Goal: Find specific page/section: Find specific page/section

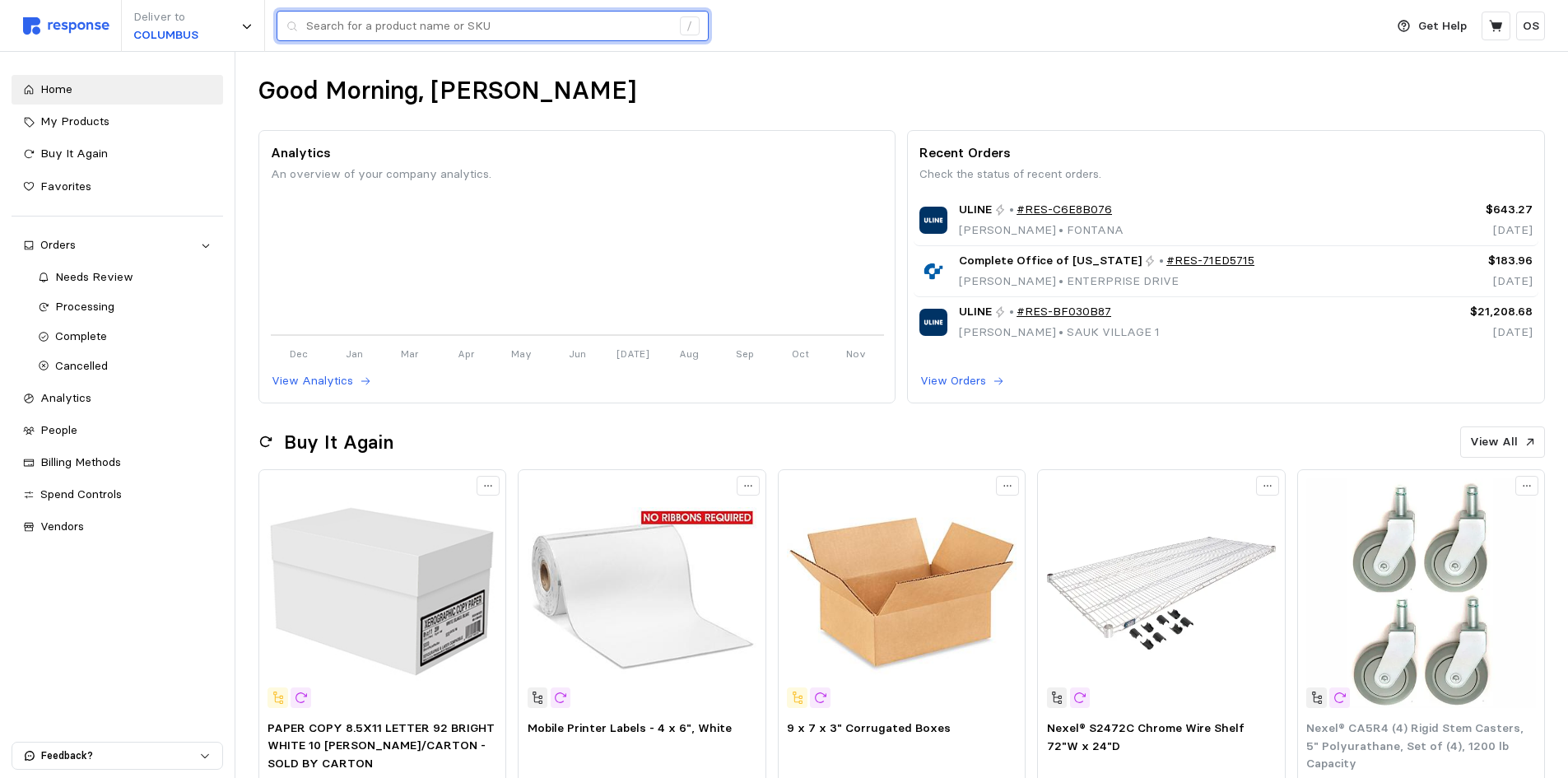
click at [460, 32] on input "text" at bounding box center [489, 26] width 365 height 30
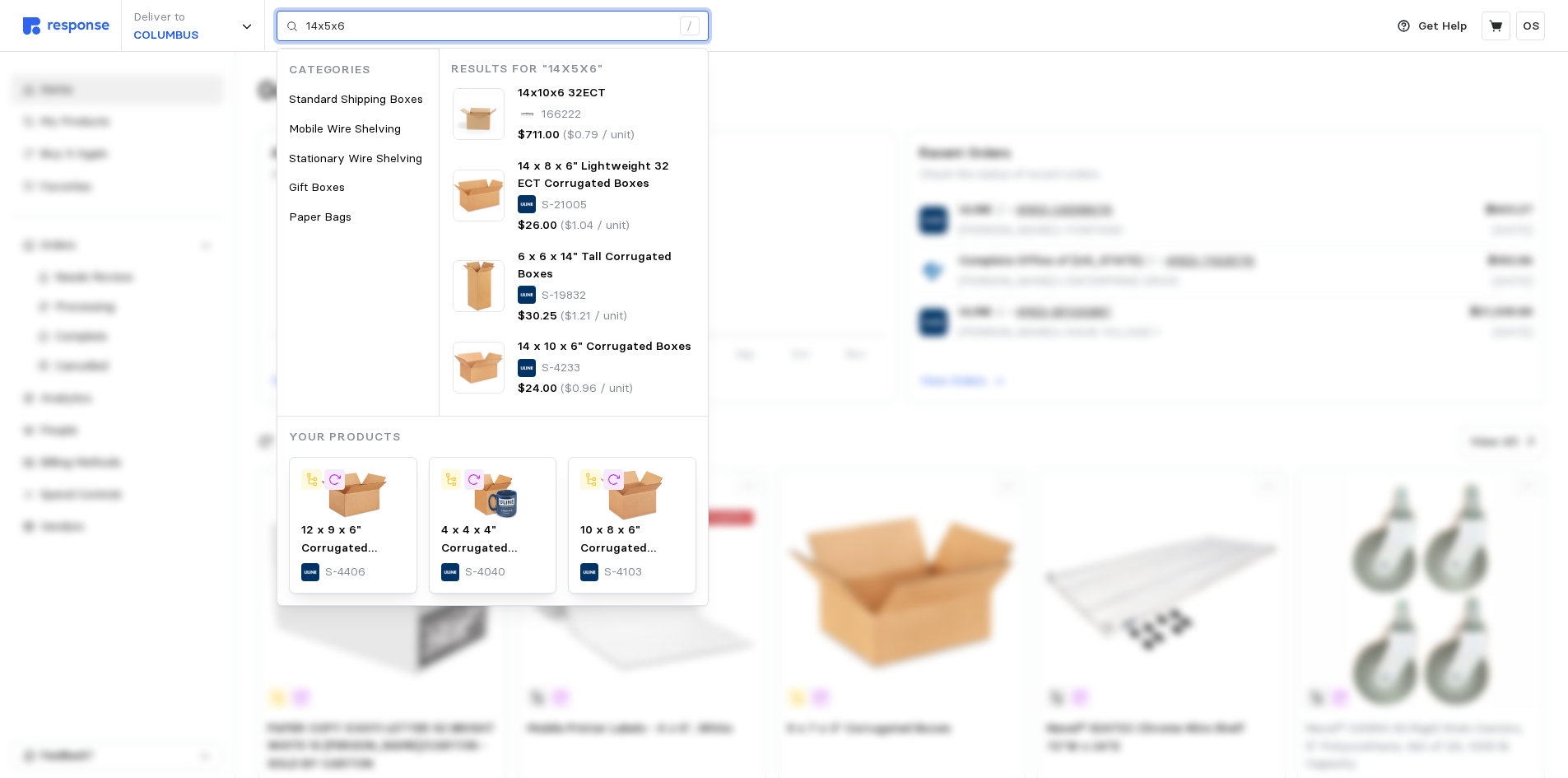
type input "14x5x6"
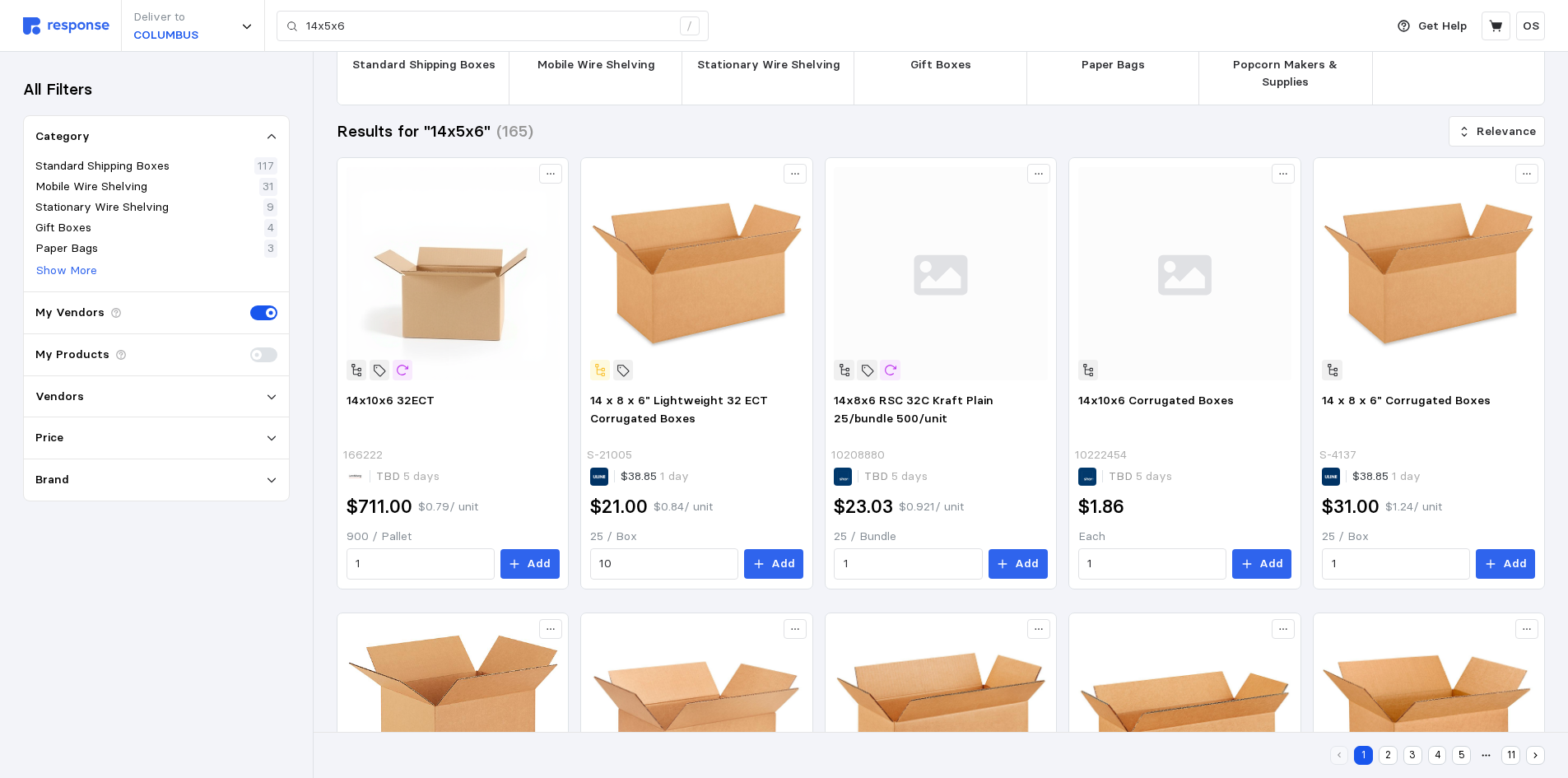
scroll to position [30, 0]
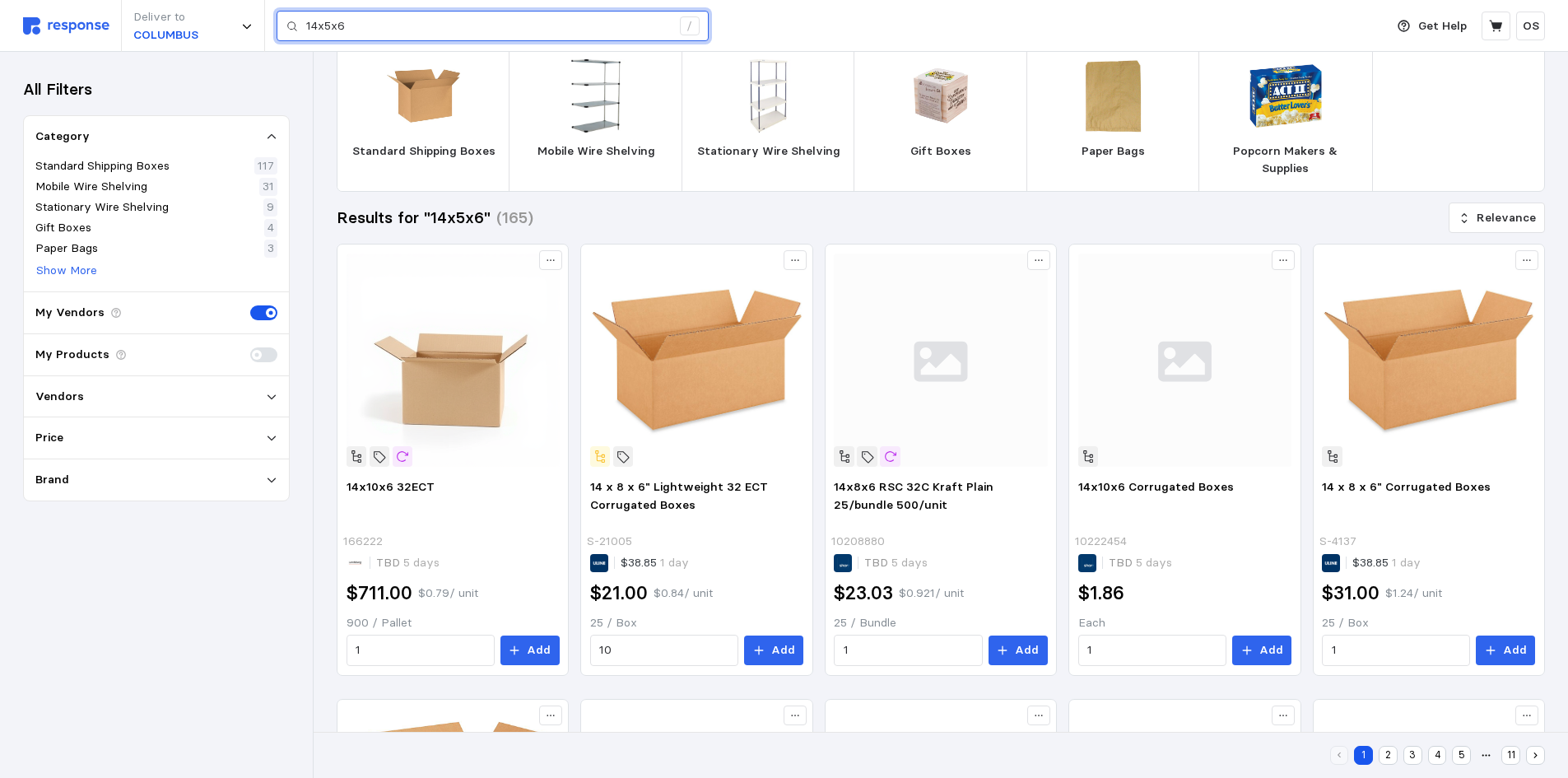
click at [469, 33] on input "14x5x6" at bounding box center [489, 26] width 365 height 30
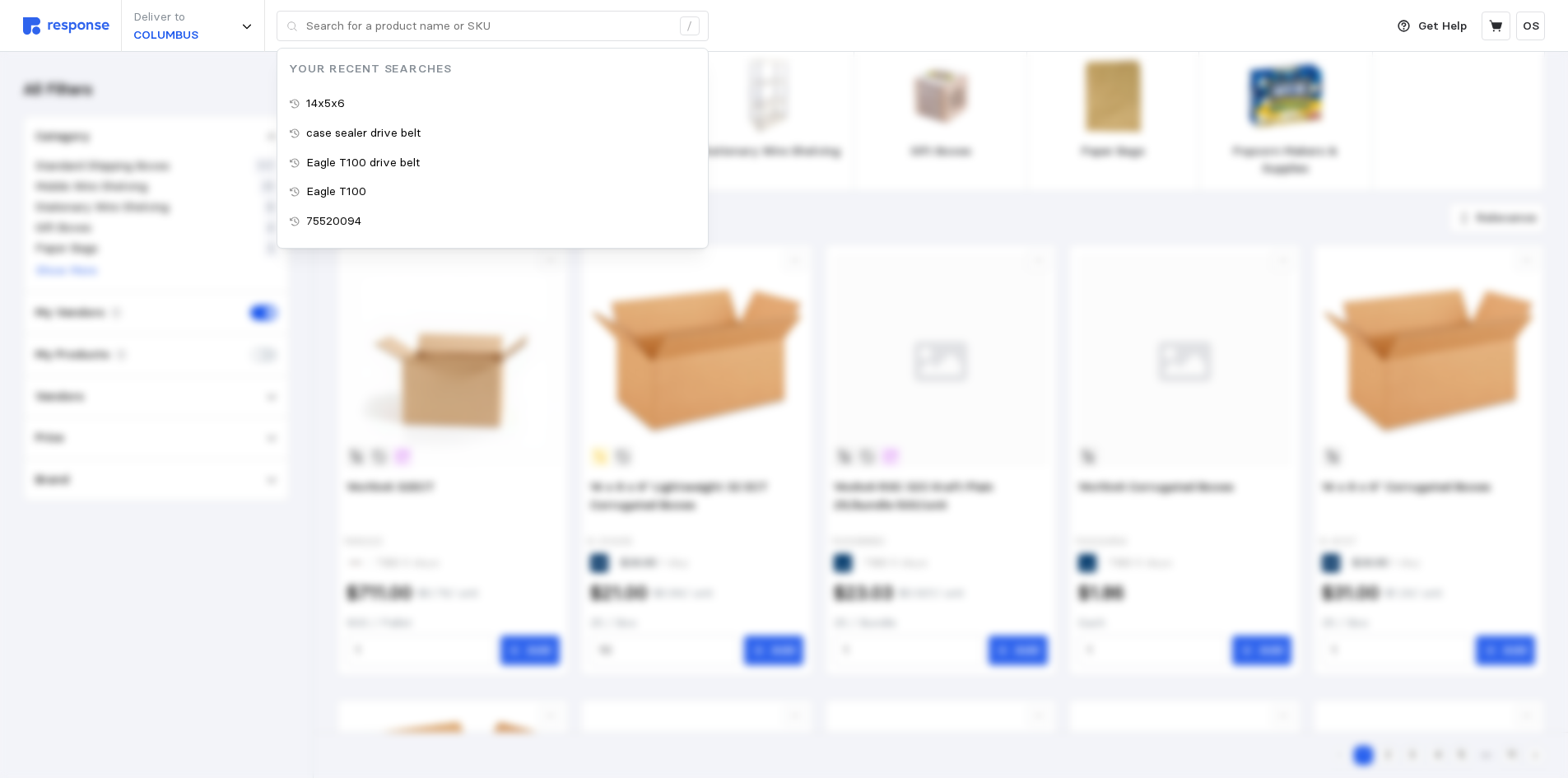
click at [778, 37] on div "Deliver to [GEOGRAPHIC_DATA] / Your Recent Searches 14x5x6 case sealer drive be…" at bounding box center [699, 26] width 1353 height 52
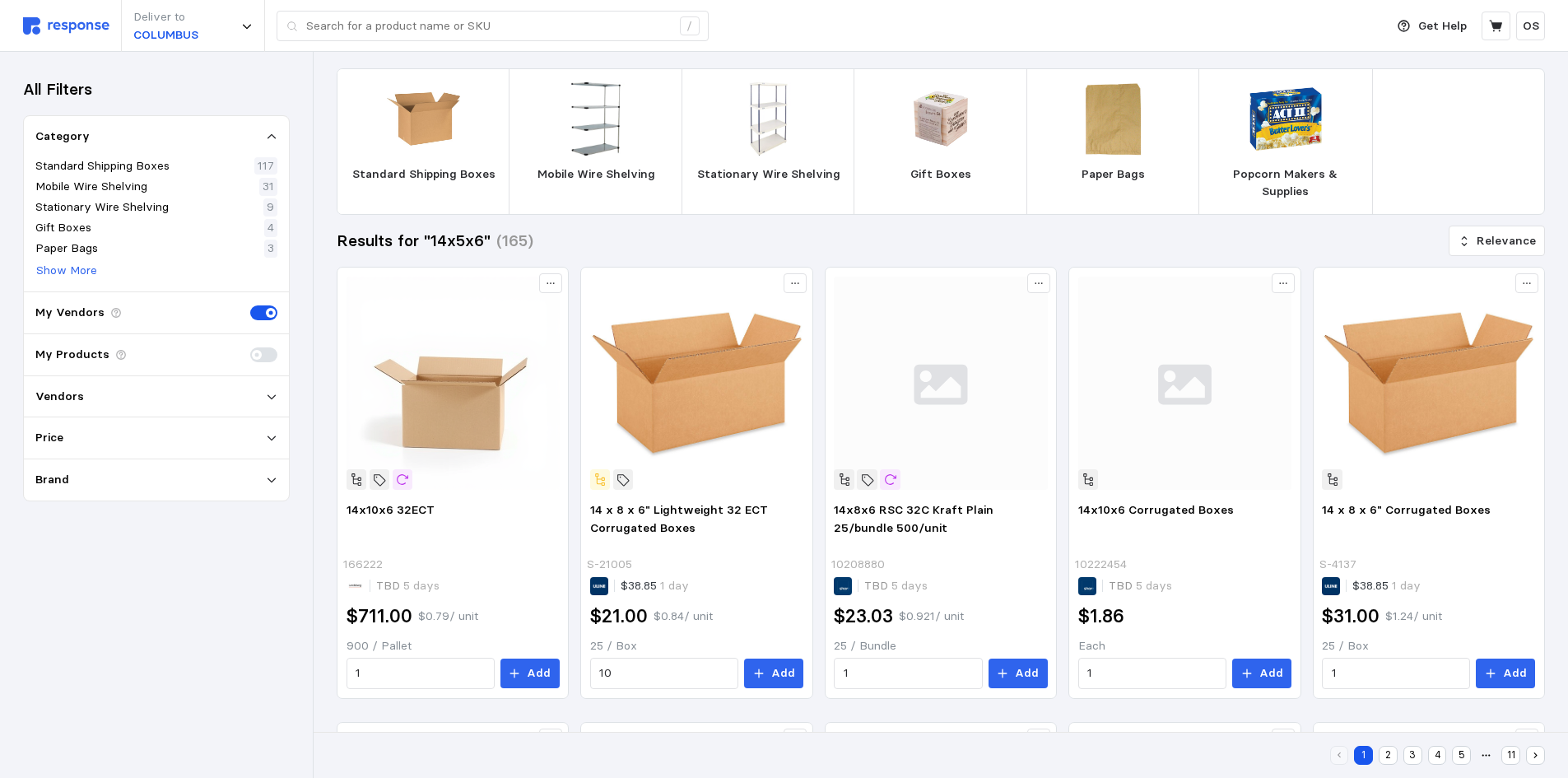
scroll to position [0, 0]
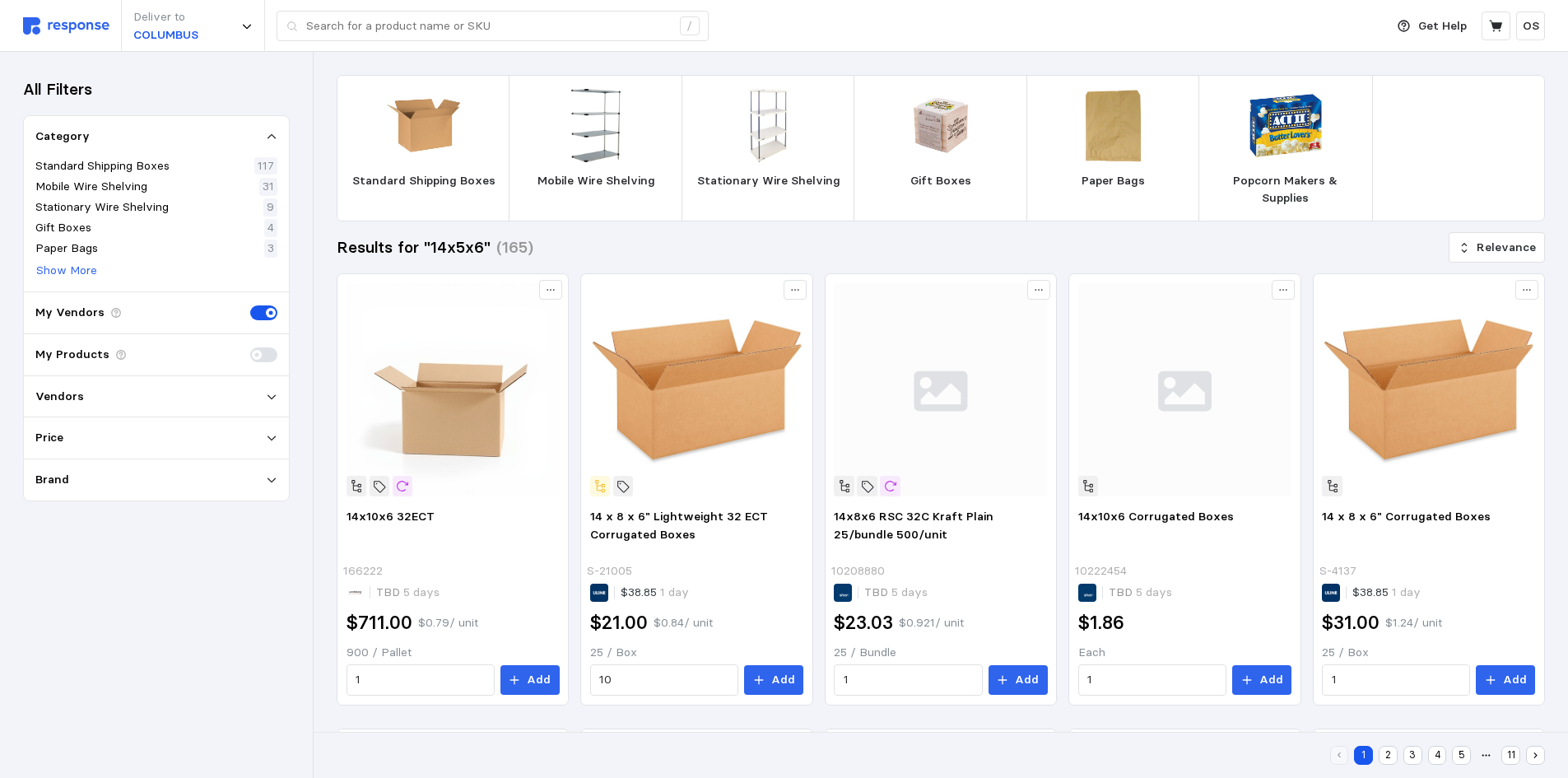
click at [95, 20] on img at bounding box center [66, 26] width 86 height 17
type input "14x5x6"
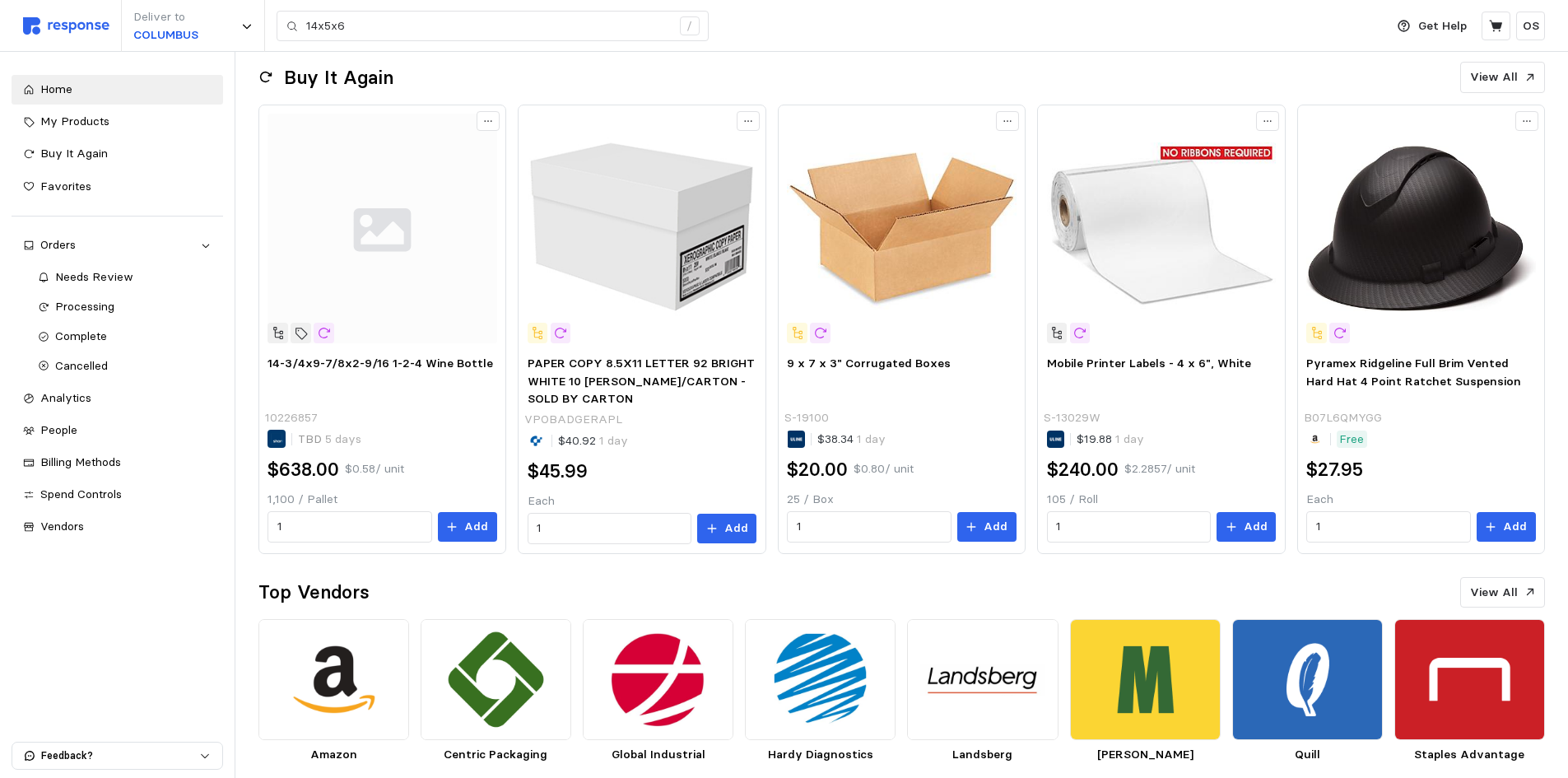
scroll to position [439, 0]
